Goal: Task Accomplishment & Management: Manage account settings

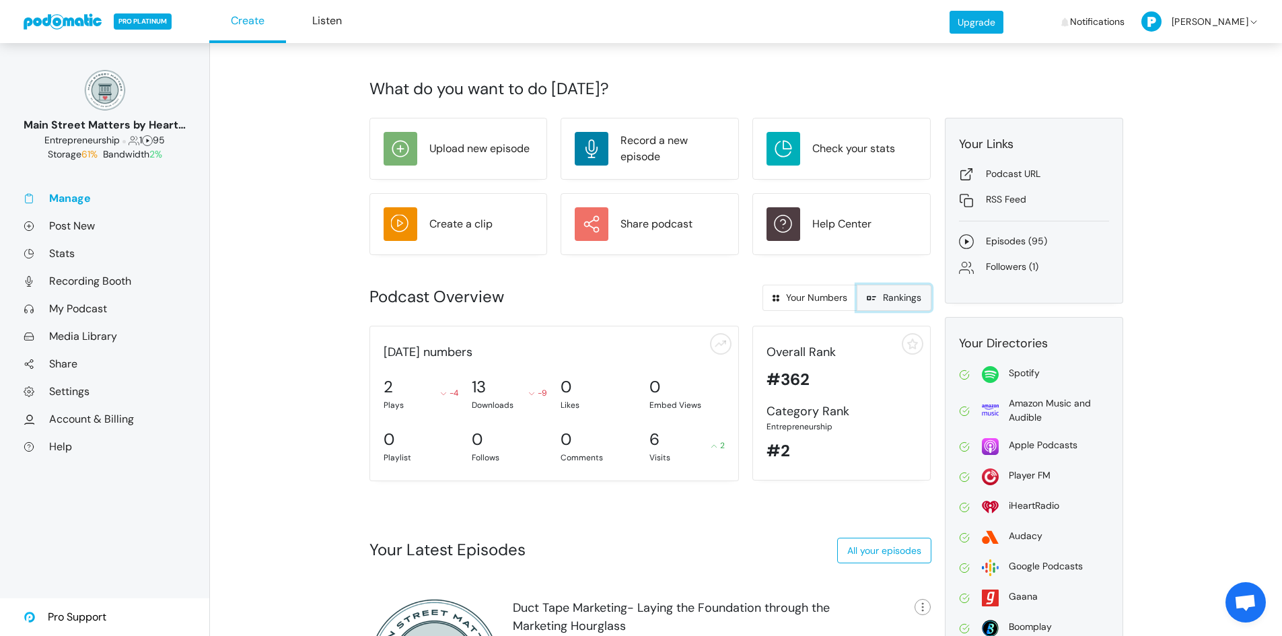
click at [901, 306] on link "Rankings" at bounding box center [894, 298] width 75 height 26
radio input "true"
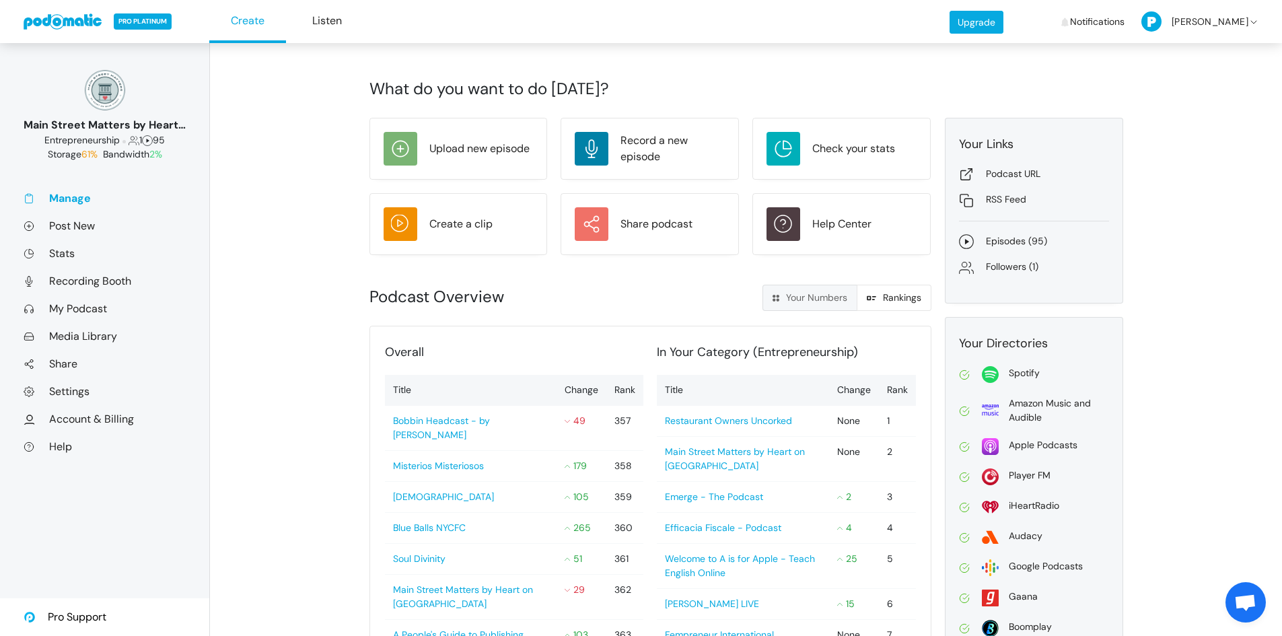
click at [63, 197] on link "Manage" at bounding box center [105, 198] width 162 height 14
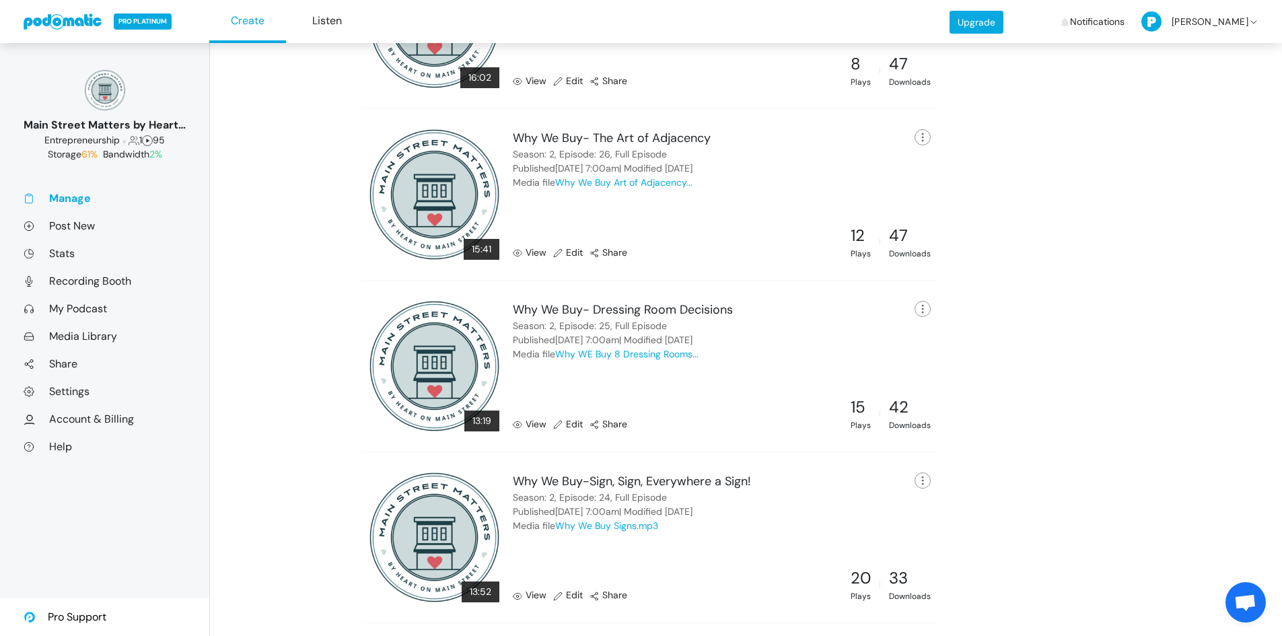
scroll to position [1313, 0]
